Goal: Task Accomplishment & Management: Complete application form

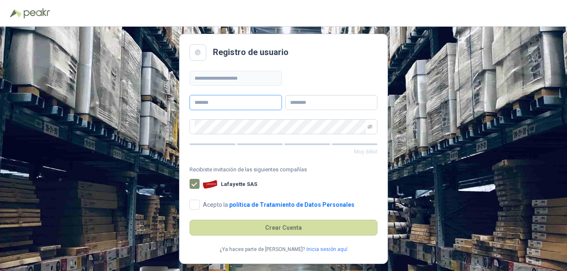
click at [261, 100] on input "text" at bounding box center [236, 102] width 92 height 15
type input "**********"
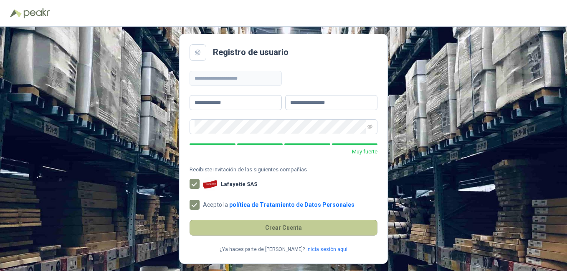
click at [290, 230] on button "Crear Cuenta" at bounding box center [284, 228] width 188 height 16
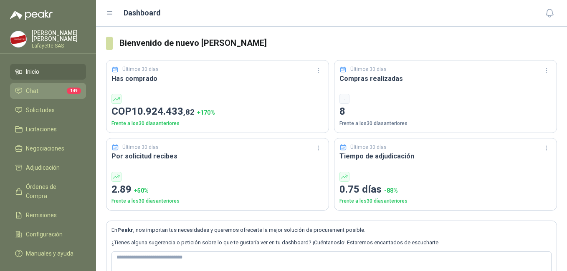
click at [37, 90] on span "Chat" at bounding box center [32, 90] width 13 height 9
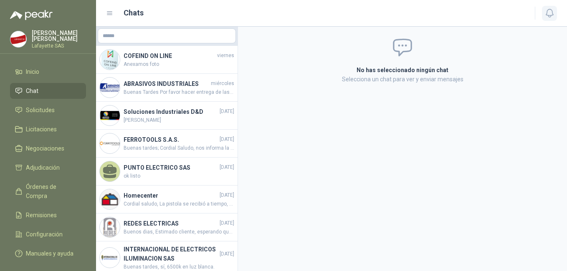
click at [553, 11] on icon "button" at bounding box center [549, 13] width 10 height 10
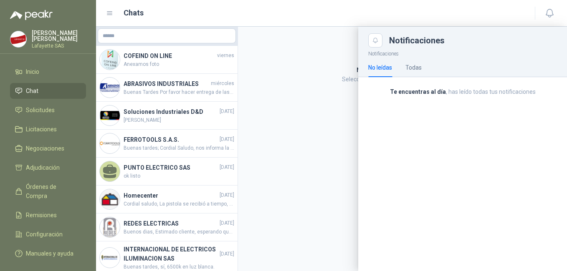
click at [310, 132] on div at bounding box center [331, 149] width 471 height 245
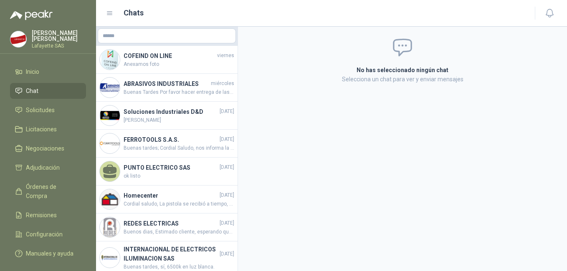
click at [44, 38] on p "[PERSON_NAME]" at bounding box center [59, 36] width 54 height 12
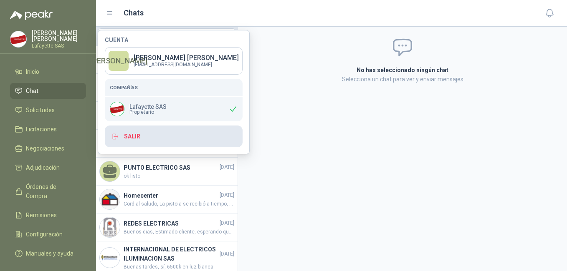
click at [150, 143] on button "Salir" at bounding box center [174, 137] width 138 height 22
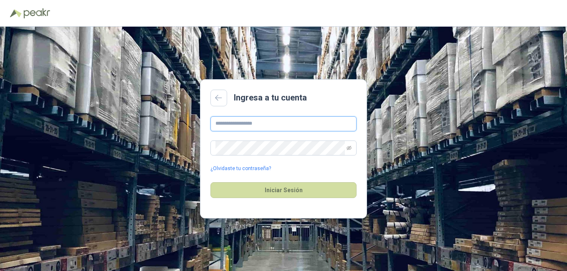
type input "**********"
click at [350, 150] on icon "eye-invisible" at bounding box center [348, 148] width 5 height 5
click at [251, 167] on link "¿Olvidaste tu contraseña?" at bounding box center [240, 169] width 61 height 8
